Goal: Task Accomplishment & Management: Manage account settings

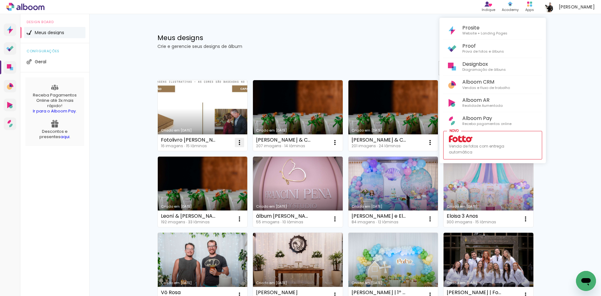
click at [239, 142] on div at bounding box center [300, 148] width 601 height 296
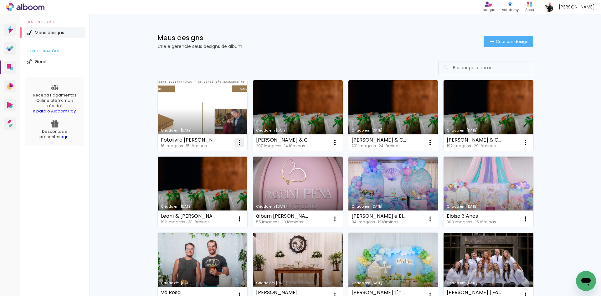
click at [238, 142] on iron-icon at bounding box center [240, 143] width 8 height 8
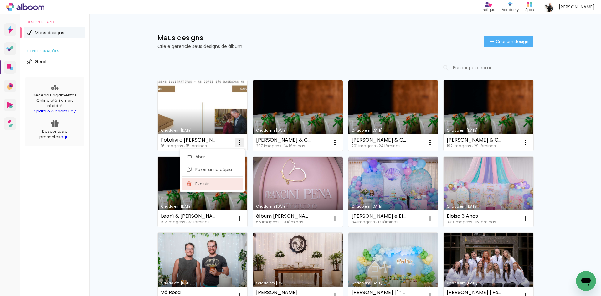
click at [215, 184] on paper-item "Excluir" at bounding box center [213, 184] width 62 height 13
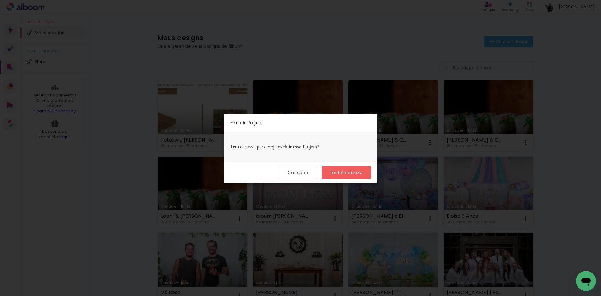
click at [0, 0] on slot "Tenho certeza" at bounding box center [0, 0] width 0 height 0
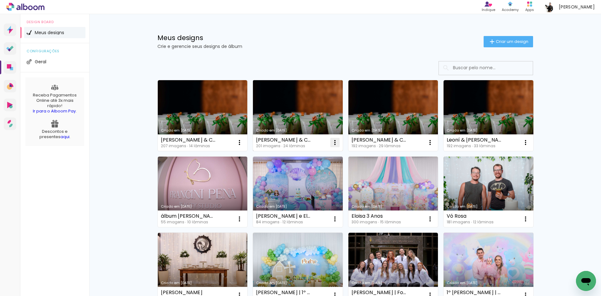
click at [243, 143] on iron-icon at bounding box center [240, 143] width 8 height 8
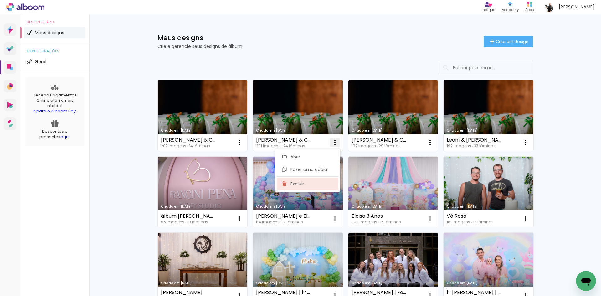
click at [306, 182] on paper-item "Excluir" at bounding box center [308, 184] width 62 height 13
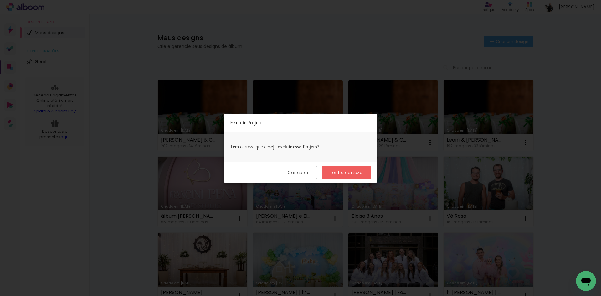
click at [346, 167] on paper-button "Tenho certeza" at bounding box center [346, 172] width 49 height 13
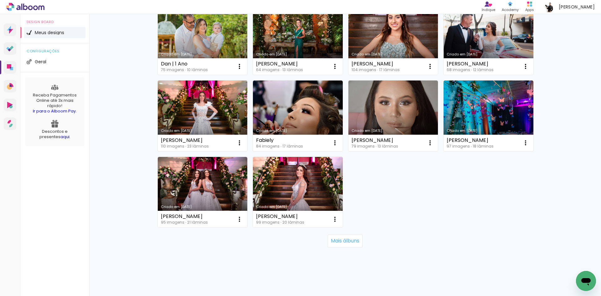
scroll to position [384, 0]
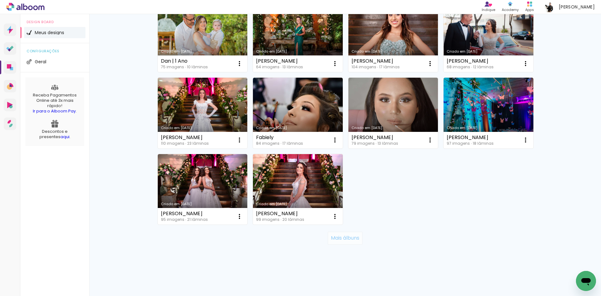
click at [0, 0] on slot "Mais álbuns" at bounding box center [0, 0] width 0 height 0
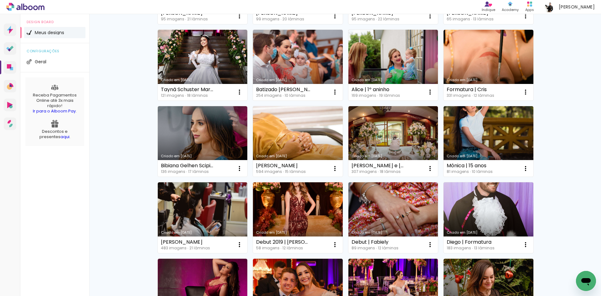
scroll to position [582, 0]
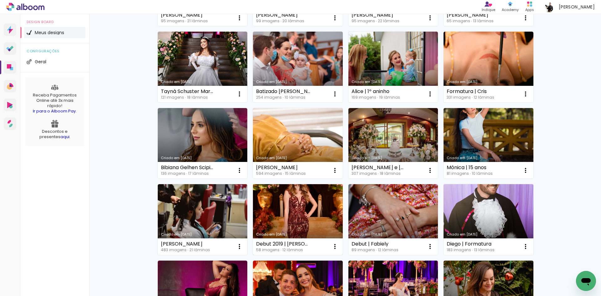
click at [290, 213] on link "Criado em [DATE]" at bounding box center [298, 219] width 90 height 71
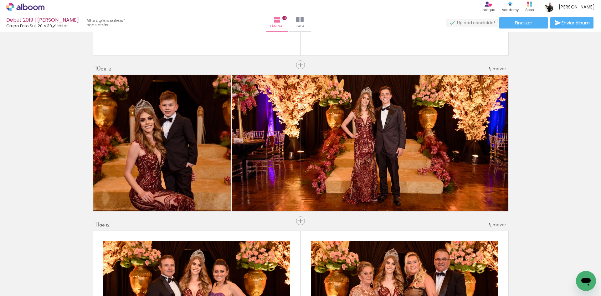
scroll to position [1189, 0]
